Goal: Task Accomplishment & Management: Use online tool/utility

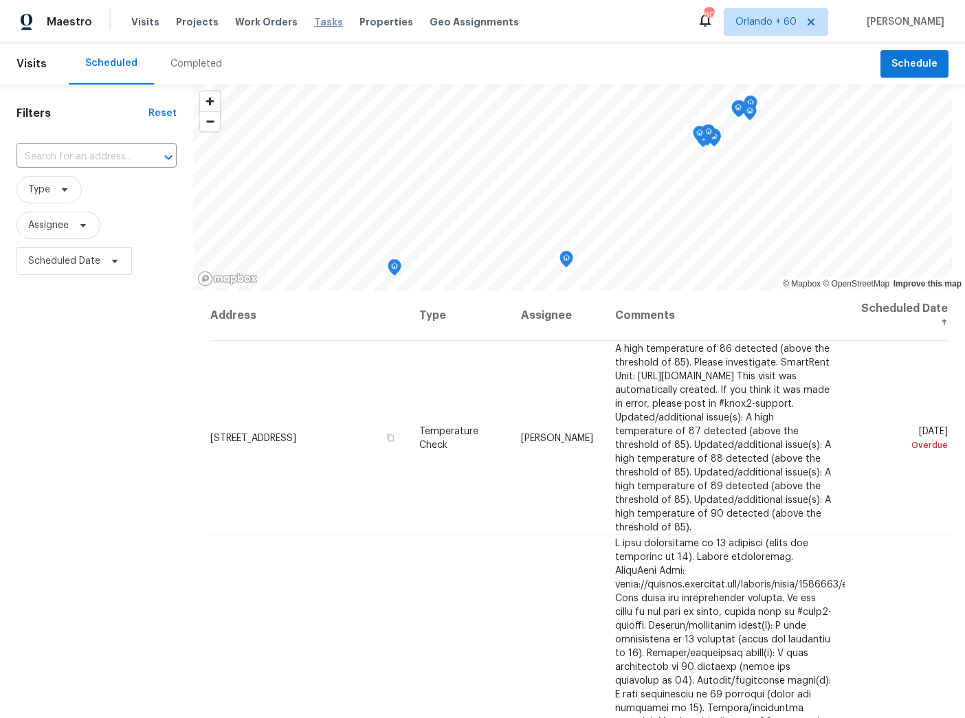
click at [314, 21] on span "Tasks" at bounding box center [328, 22] width 29 height 10
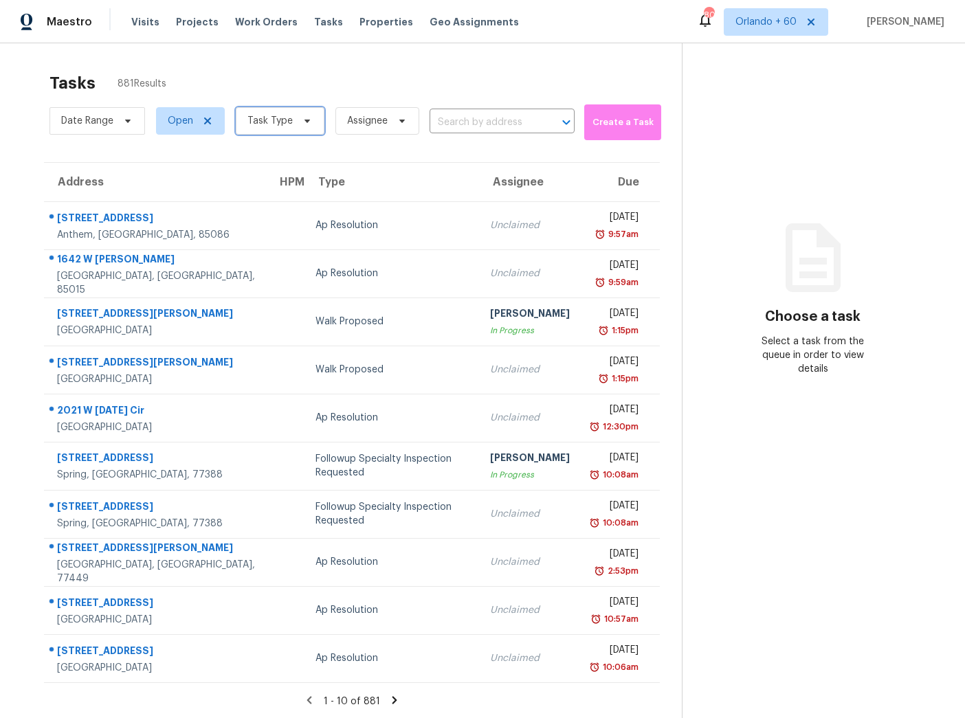
click at [285, 120] on span "Task Type" at bounding box center [269, 121] width 45 height 14
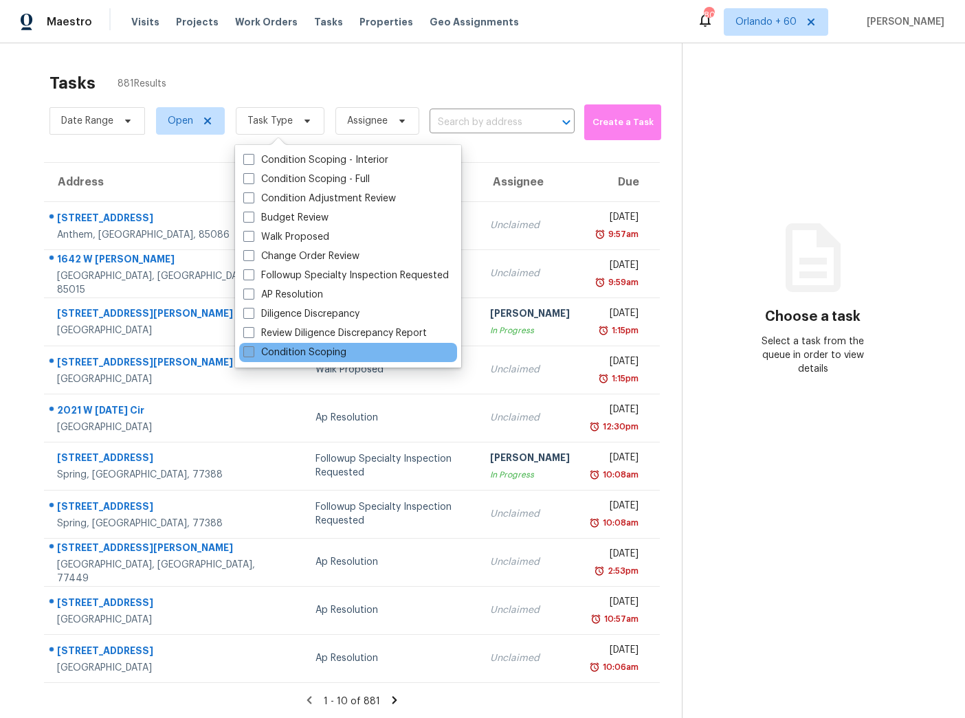
click at [244, 350] on span at bounding box center [248, 351] width 11 height 11
click at [244, 350] on input "Condition Scoping" at bounding box center [247, 350] width 9 height 9
checkbox input "true"
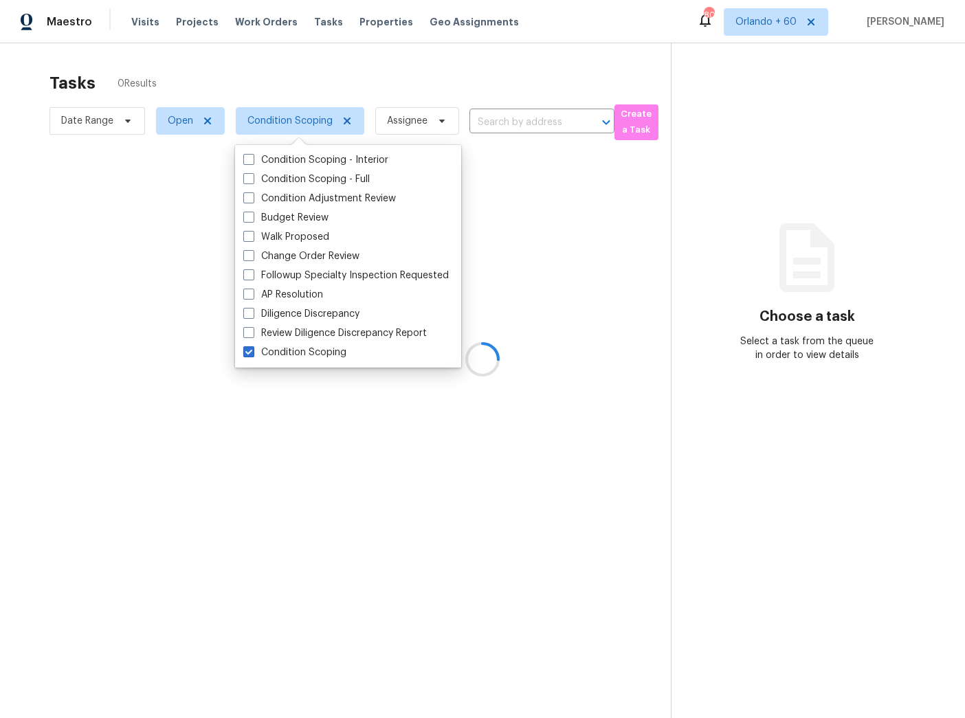
click at [300, 52] on div at bounding box center [482, 359] width 965 height 718
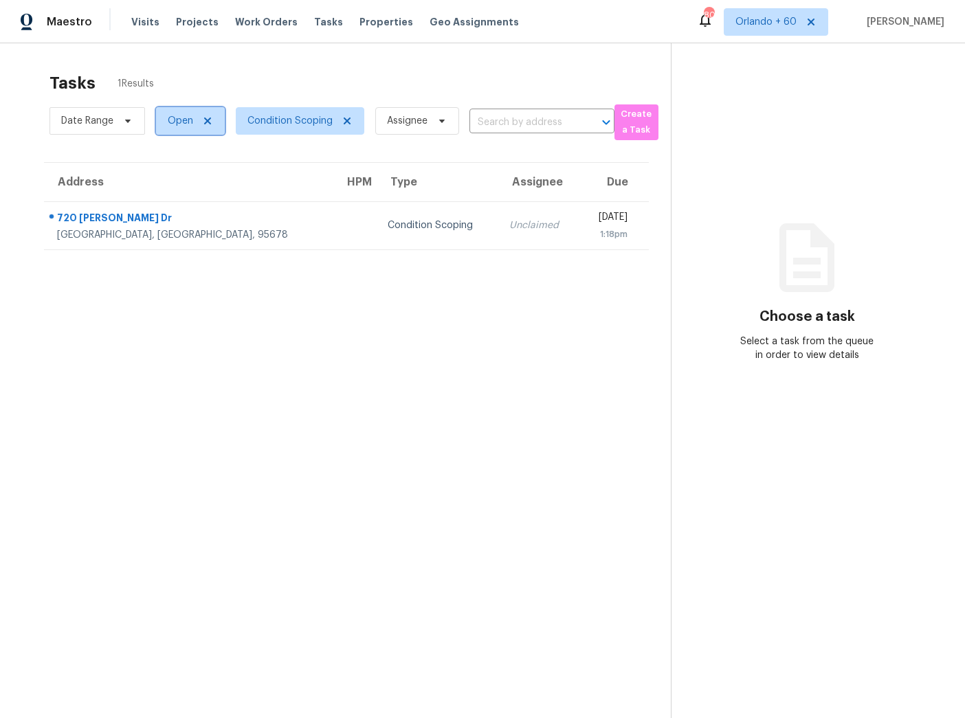
click at [175, 109] on span "Open" at bounding box center [190, 120] width 69 height 27
click at [179, 179] on label "Closed" at bounding box center [188, 180] width 49 height 14
click at [173, 179] on input "Closed" at bounding box center [168, 177] width 9 height 9
checkbox input "true"
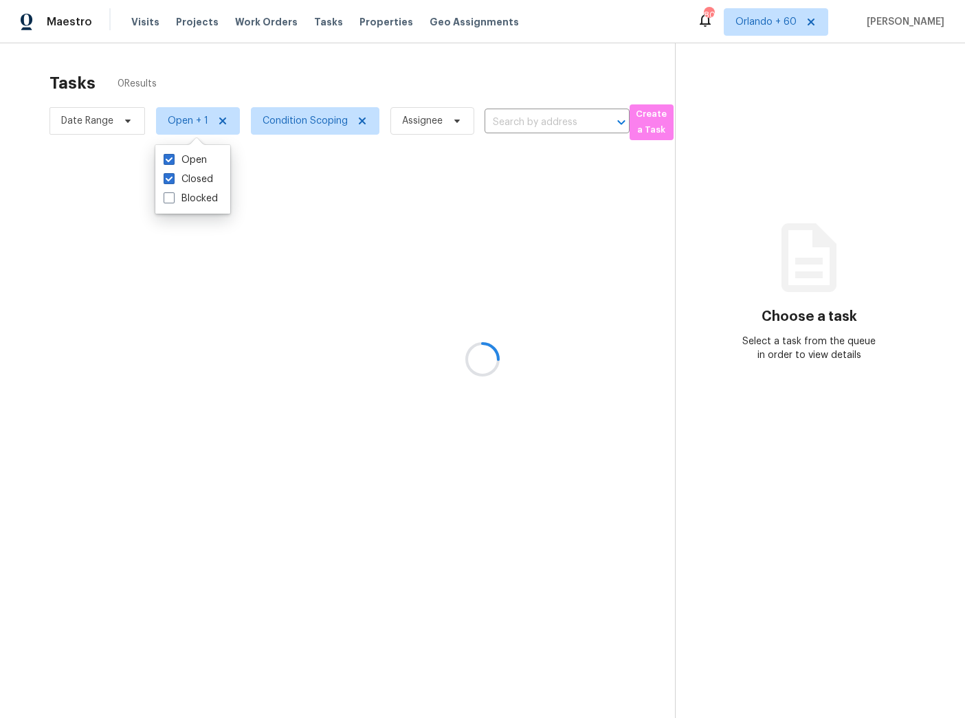
click at [243, 69] on div at bounding box center [482, 359] width 965 height 718
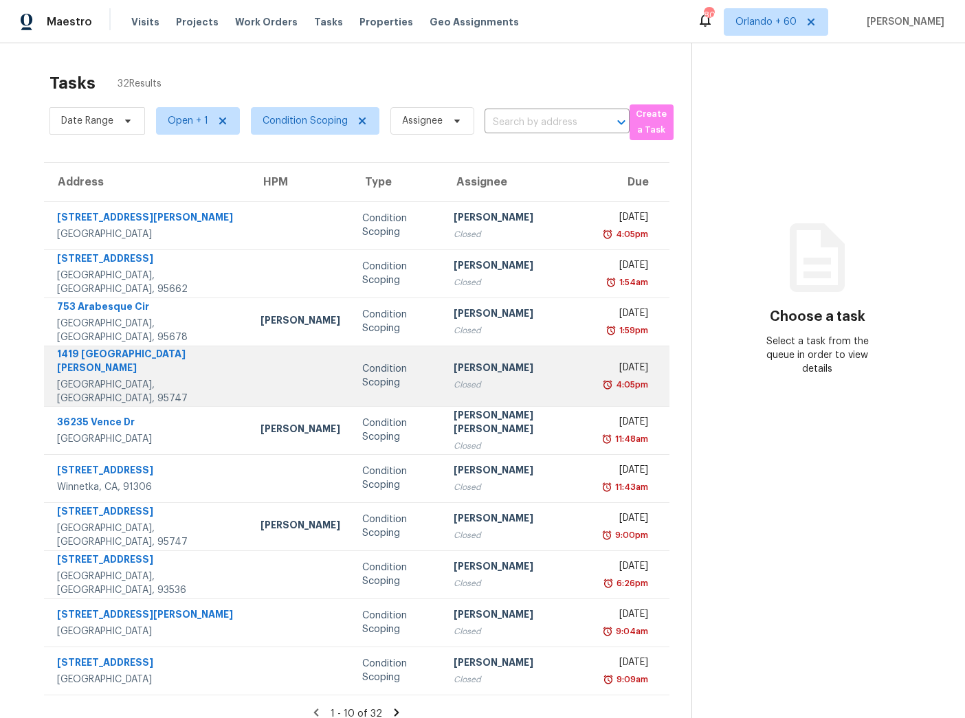
scroll to position [43, 0]
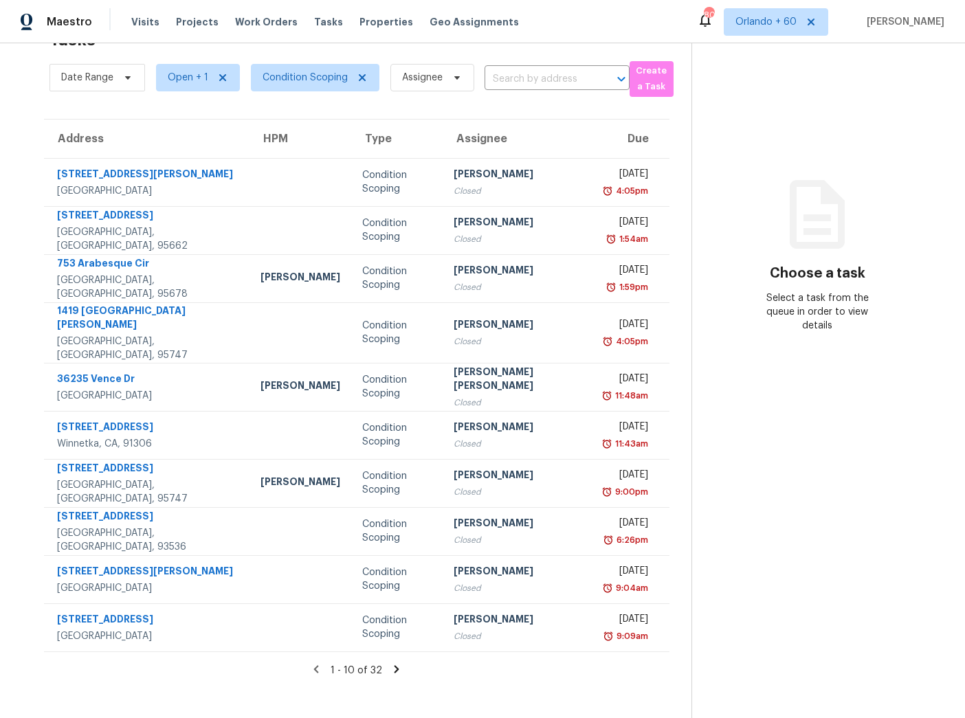
click at [390, 663] on icon at bounding box center [396, 669] width 12 height 12
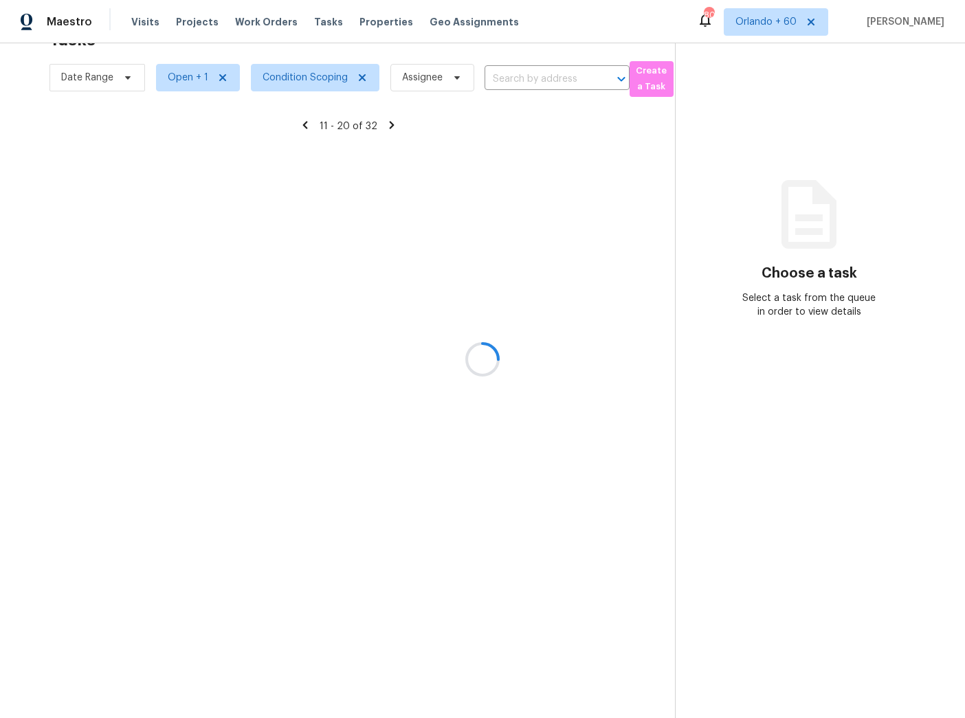
click at [383, 660] on div at bounding box center [482, 359] width 965 height 718
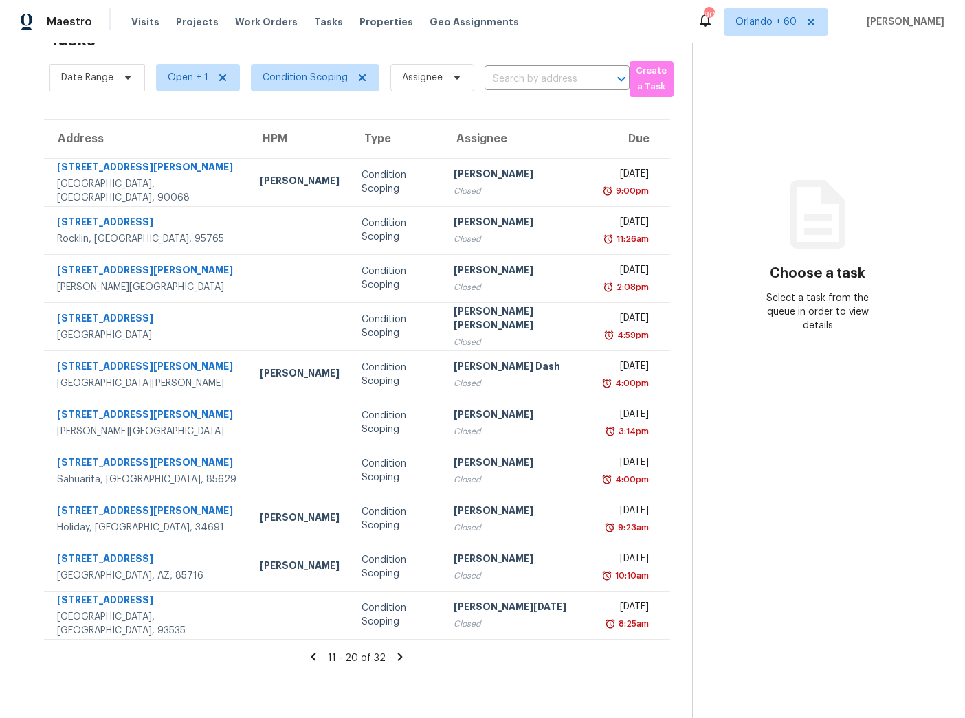
click at [394, 656] on icon at bounding box center [400, 657] width 12 height 12
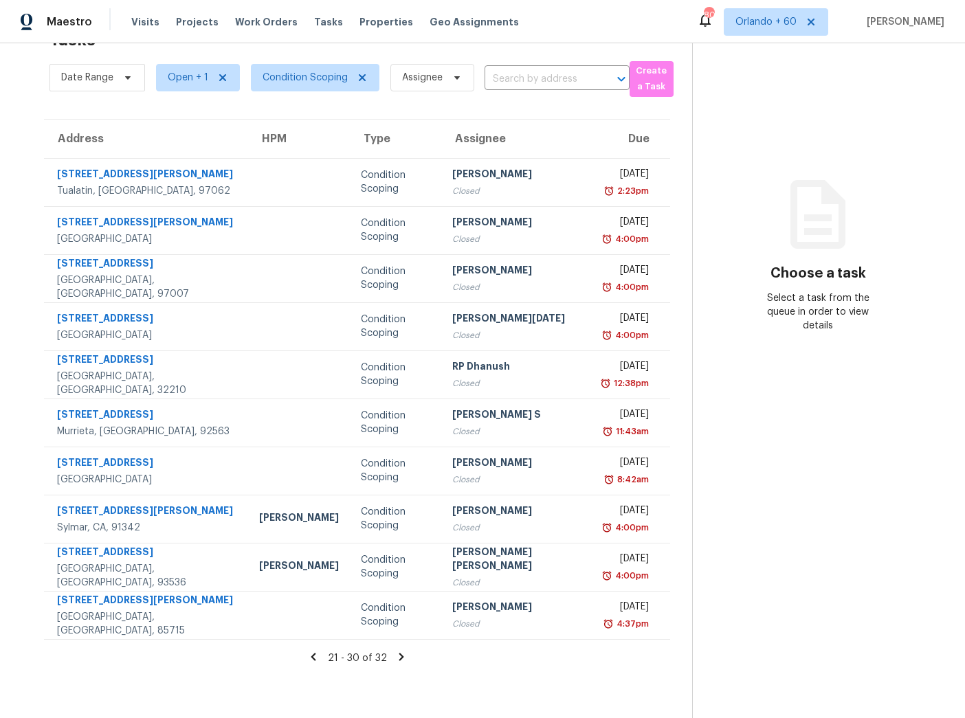
click at [399, 655] on icon at bounding box center [401, 657] width 5 height 8
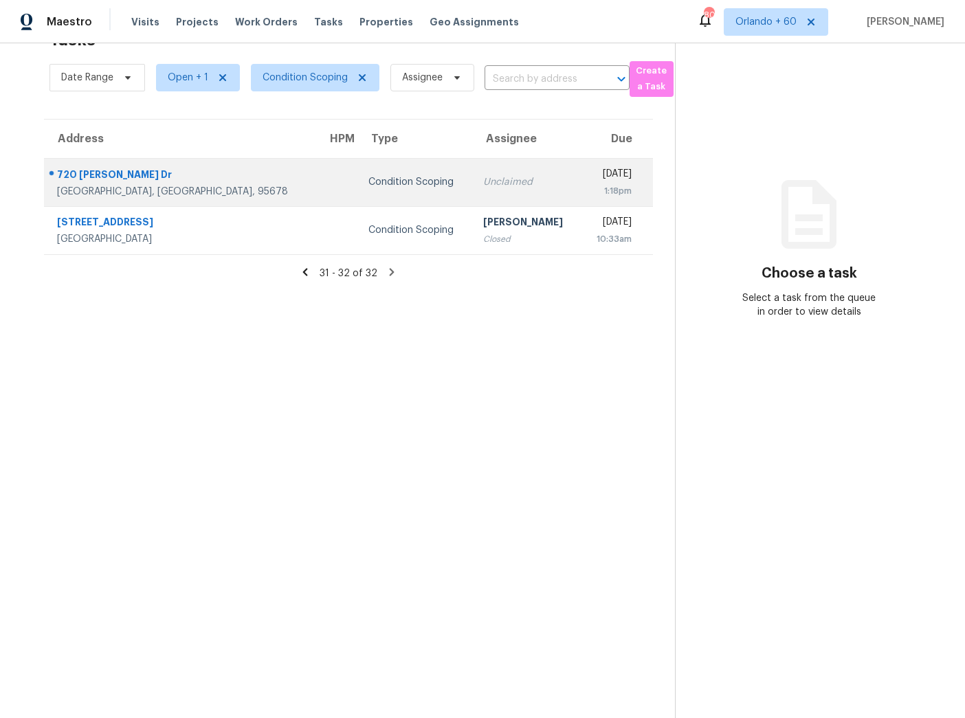
click at [175, 190] on div "[GEOGRAPHIC_DATA], [GEOGRAPHIC_DATA], 95678" at bounding box center [181, 192] width 248 height 14
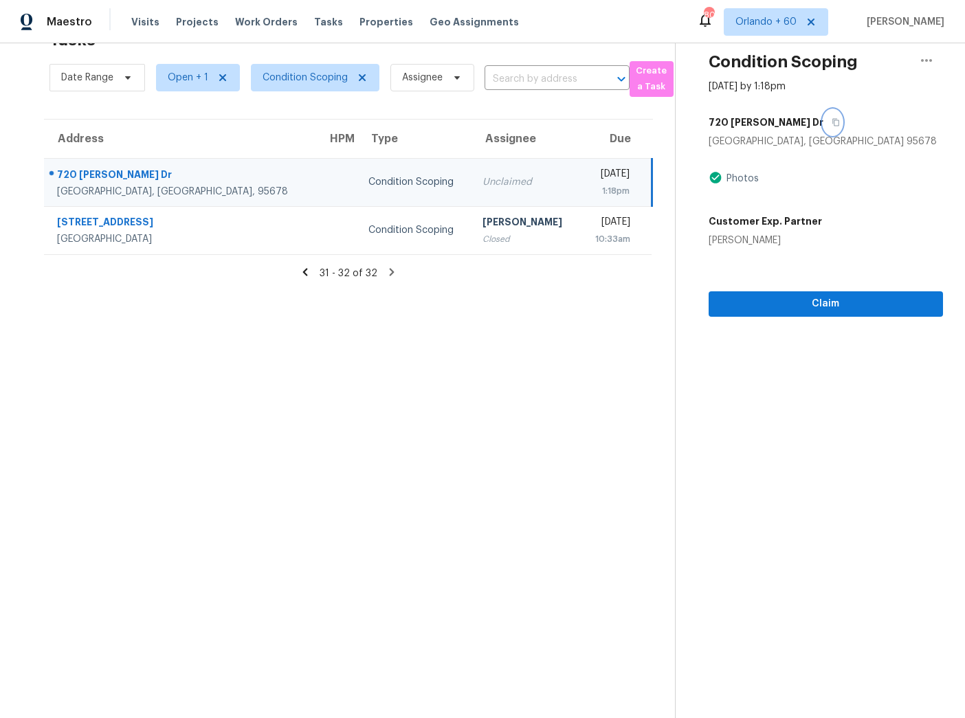
click at [832, 123] on icon "button" at bounding box center [835, 123] width 7 height 8
click at [823, 120] on button "button" at bounding box center [832, 122] width 19 height 25
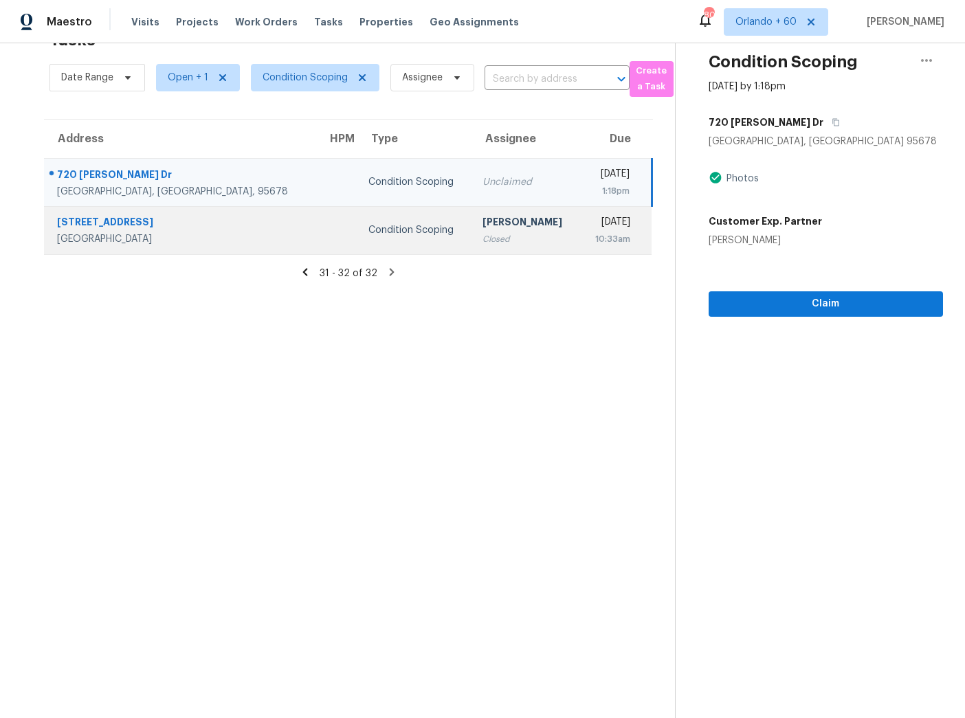
click at [580, 212] on td "[DATE] 10:33am" at bounding box center [616, 230] width 72 height 48
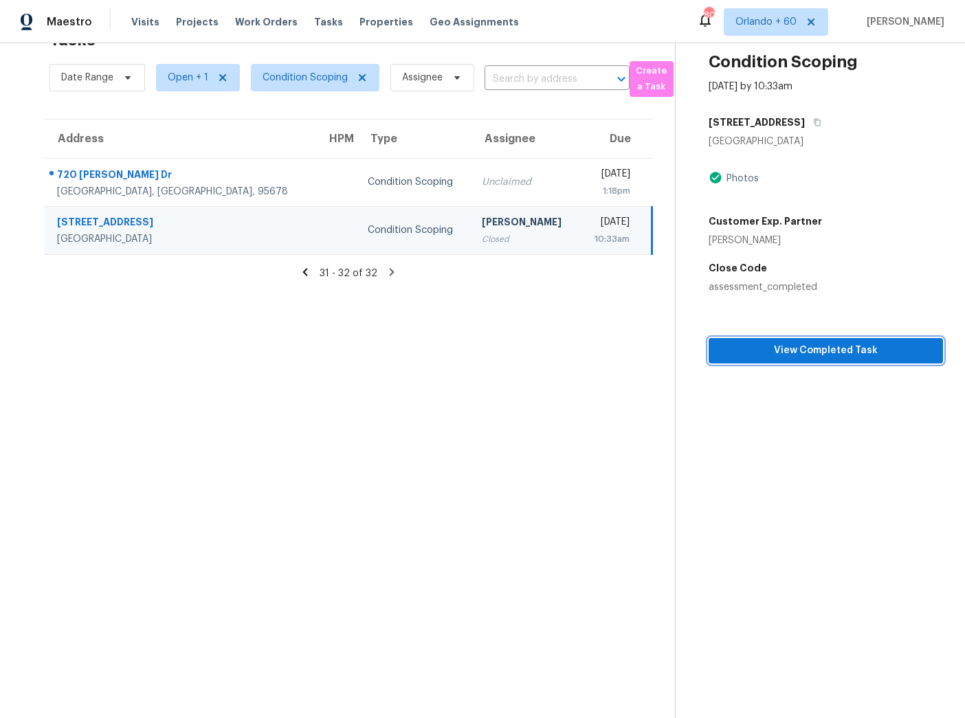
click at [757, 342] on span "View Completed Task" at bounding box center [826, 350] width 212 height 17
